Goal: Task Accomplishment & Management: Use online tool/utility

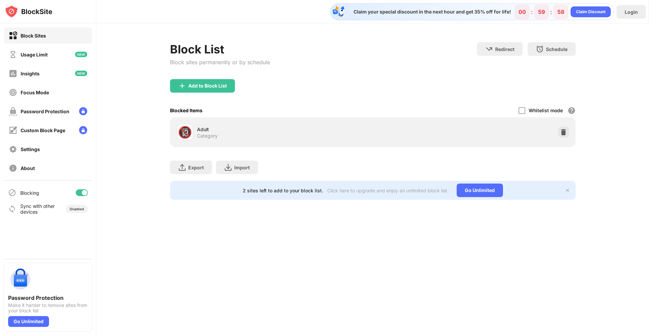
click at [84, 193] on div at bounding box center [84, 192] width 5 height 5
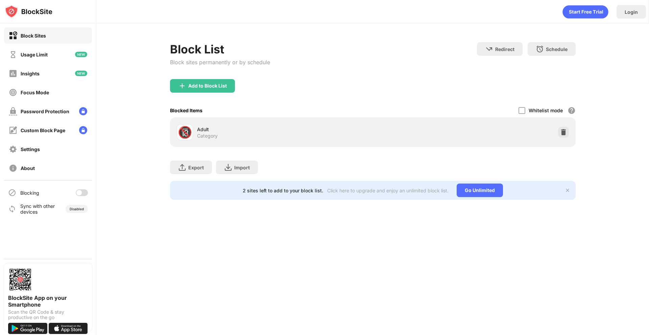
click at [84, 190] on div at bounding box center [82, 192] width 12 height 7
